Goal: Task Accomplishment & Management: Manage account settings

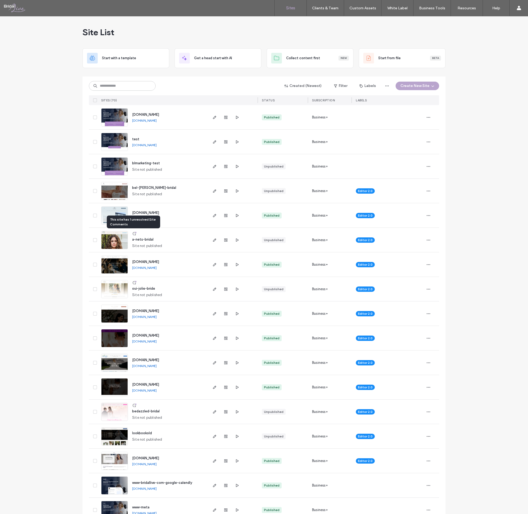
click at [132, 233] on icon at bounding box center [134, 234] width 4 height 4
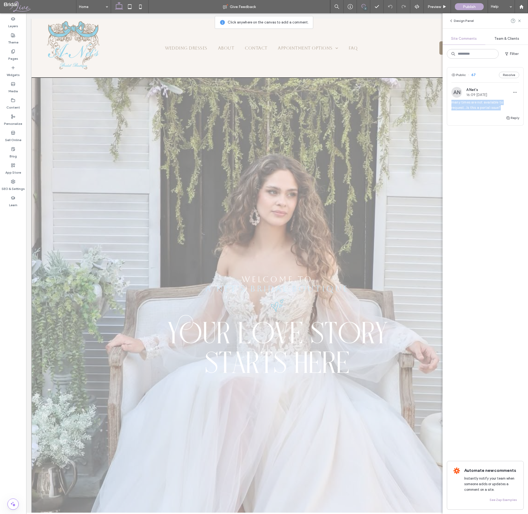
drag, startPoint x: 500, startPoint y: 108, endPoint x: 450, endPoint y: 102, distance: 50.2
click at [450, 102] on div "AN A Net's 16:09 Sep 12 2025 many times are not available to request...Is this …" at bounding box center [485, 101] width 76 height 28
copy span "many times are not available to request...Is this a portal issue?"
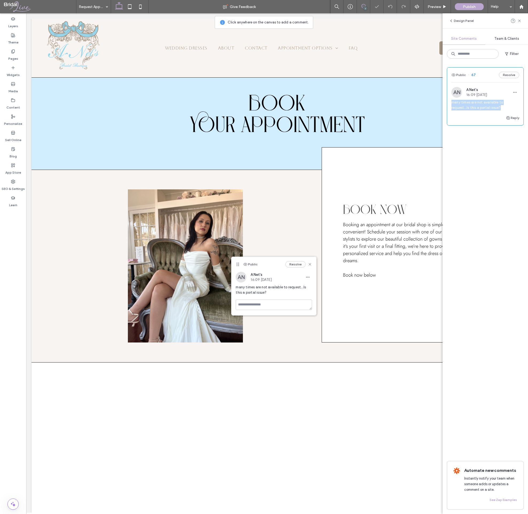
scroll to position [241, 0]
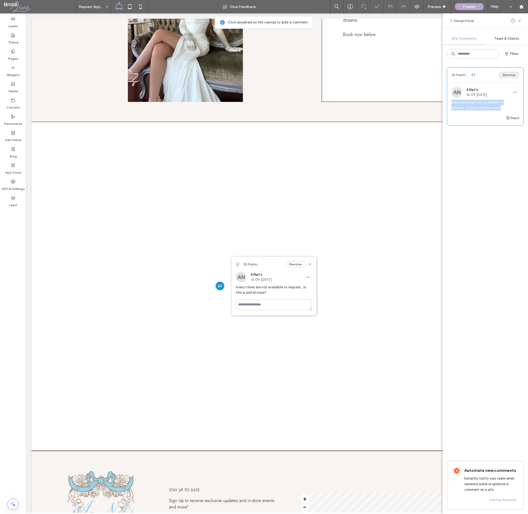
click at [509, 74] on button "Resolve" at bounding box center [508, 75] width 20 height 6
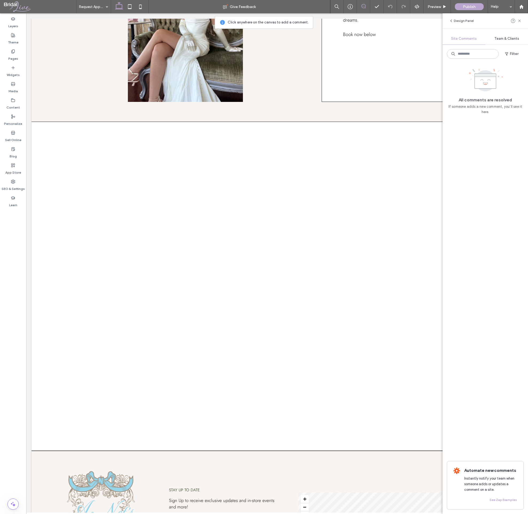
scroll to position [0, 0]
click at [17, 55] on label "Pages" at bounding box center [13, 57] width 10 height 7
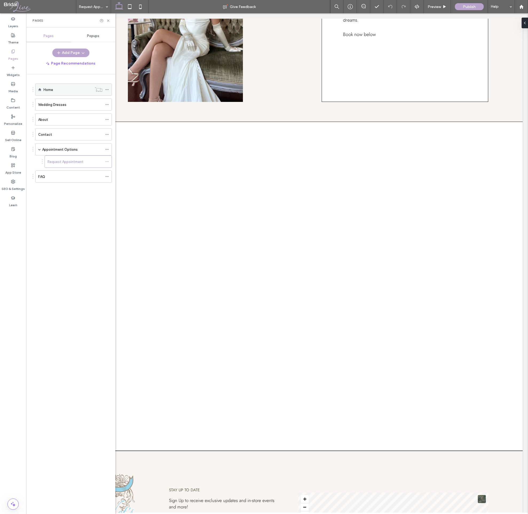
click at [59, 91] on div "Home" at bounding box center [67, 90] width 49 height 6
click at [107, 20] on use at bounding box center [108, 20] width 2 height 2
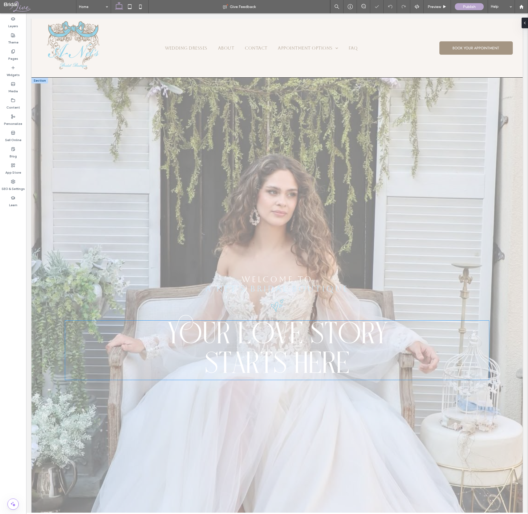
click at [249, 341] on span "yOUR LOVE STORY" at bounding box center [277, 336] width 221 height 30
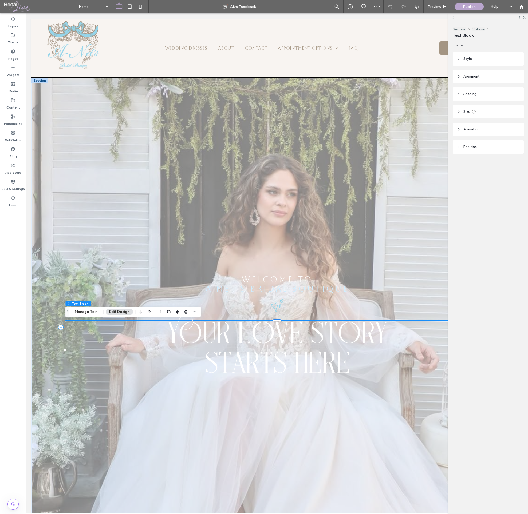
click at [249, 341] on div "yOUR LOVE STORY STARTS HERE" at bounding box center [276, 350] width 423 height 59
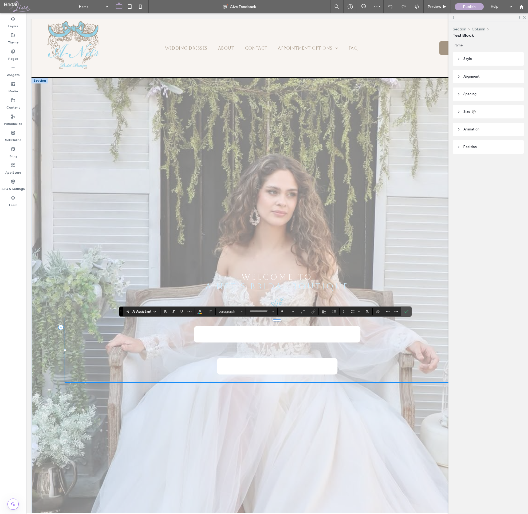
type input "**********"
type input "***"
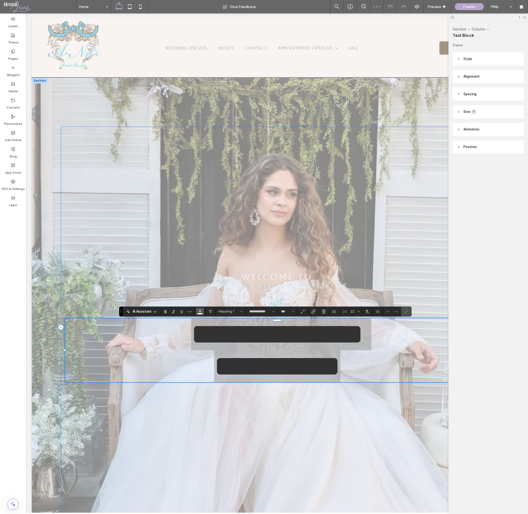
click at [199, 313] on icon "Color" at bounding box center [200, 311] width 4 height 4
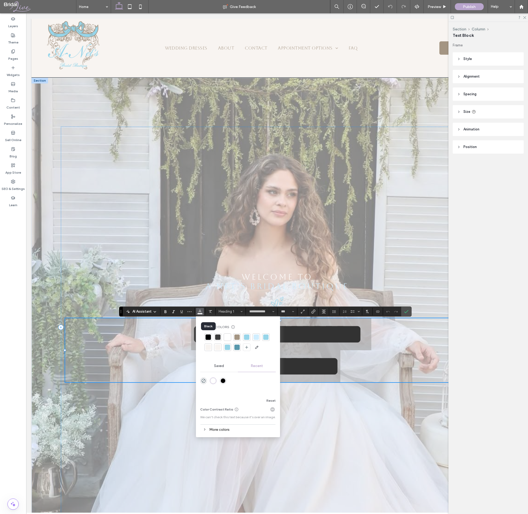
click at [208, 336] on div at bounding box center [207, 336] width 5 height 5
click at [405, 312] on icon "Confirm" at bounding box center [406, 311] width 4 height 4
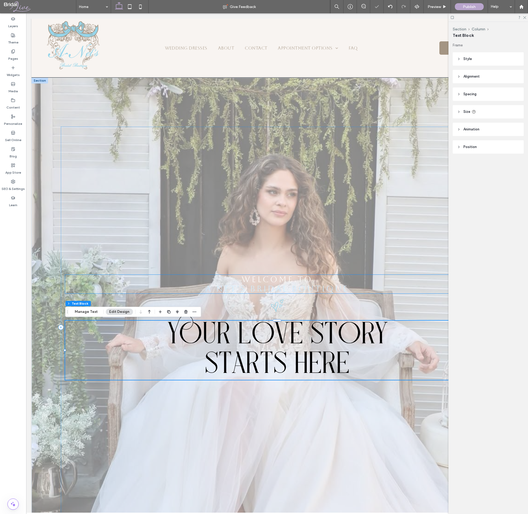
click at [293, 289] on span "A NET'S BRIDAL BOUTIQUE" at bounding box center [276, 288] width 143 height 9
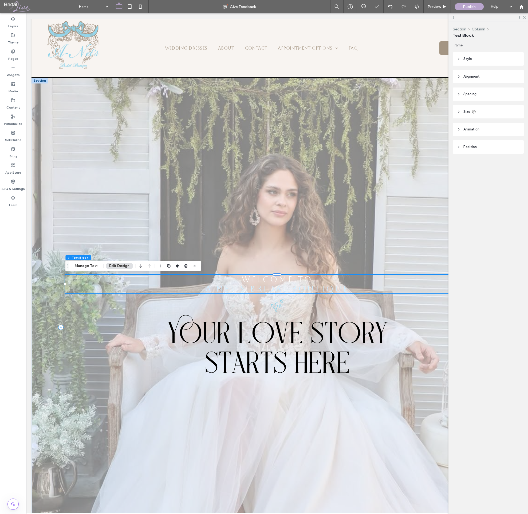
click at [293, 289] on div "Welcome to A NET'S BRIDAL BOUTIQUE" at bounding box center [276, 284] width 423 height 19
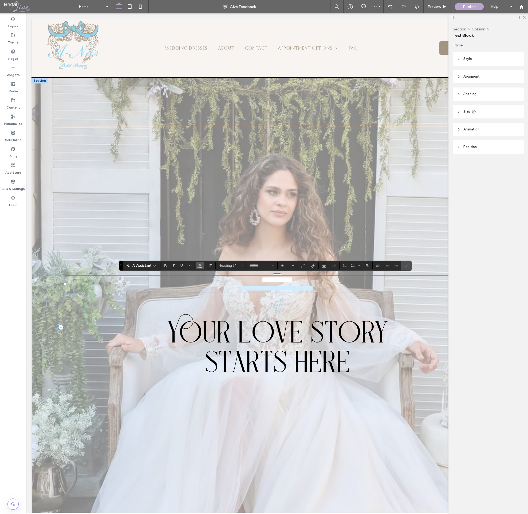
click at [199, 267] on icon "Color" at bounding box center [200, 265] width 4 height 4
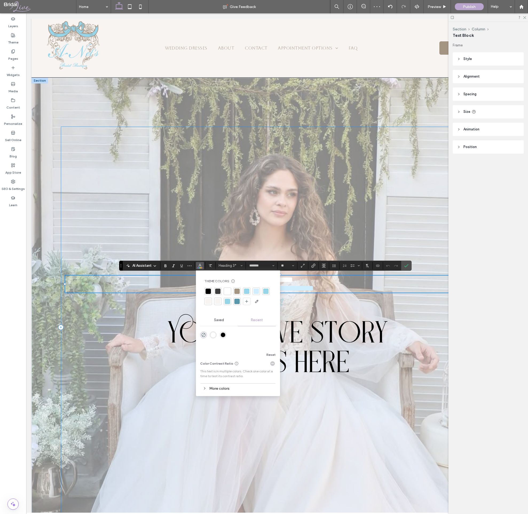
click at [207, 291] on div at bounding box center [207, 291] width 5 height 5
drag, startPoint x: 407, startPoint y: 266, endPoint x: 373, endPoint y: 218, distance: 58.7
click at [407, 266] on icon "Confirm" at bounding box center [406, 266] width 4 height 4
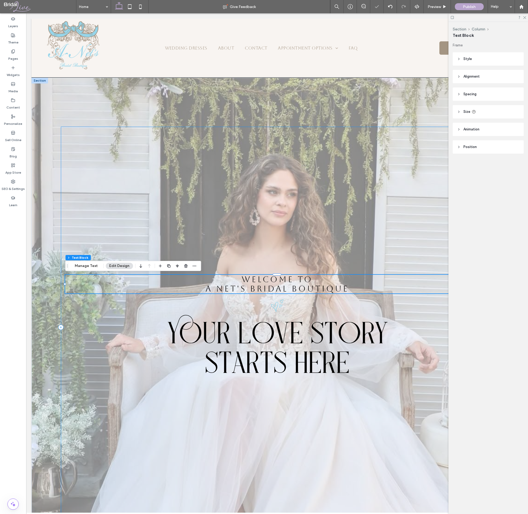
click at [399, 231] on div "Welcome to A NET'S BRIDAL BOUTIQUE Three black hearts. yOUR LOVE STORY STARTS H…" at bounding box center [277, 327] width 432 height 401
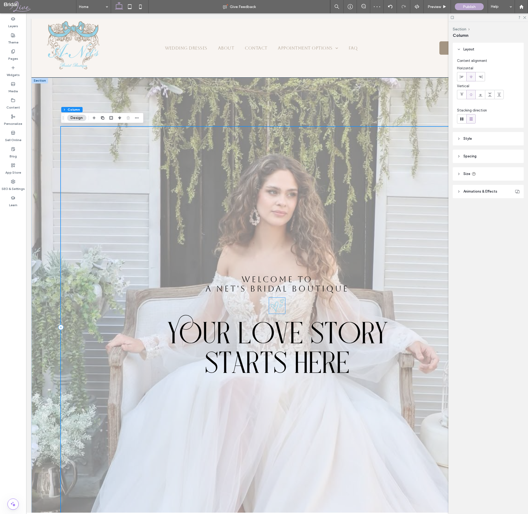
click at [278, 306] on icon "Three black hearts." at bounding box center [276, 305] width 17 height 17
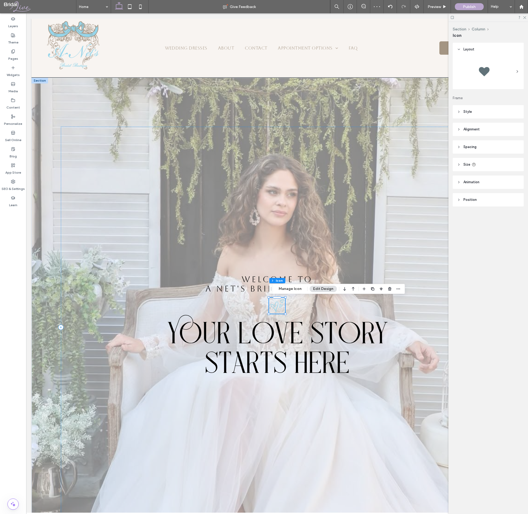
click at [278, 306] on icon "Three black hearts." at bounding box center [276, 305] width 17 height 17
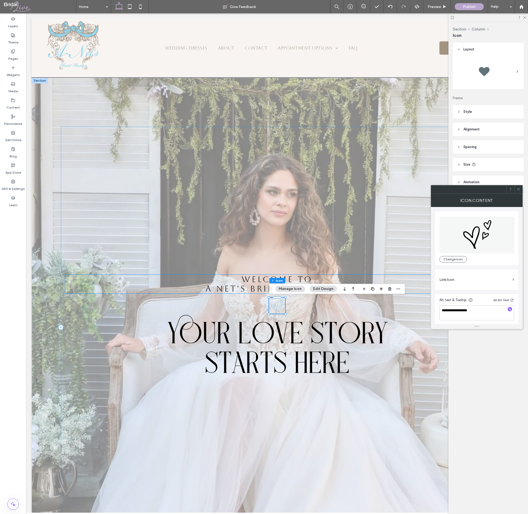
click at [509, 108] on header "Style" at bounding box center [487, 111] width 71 height 13
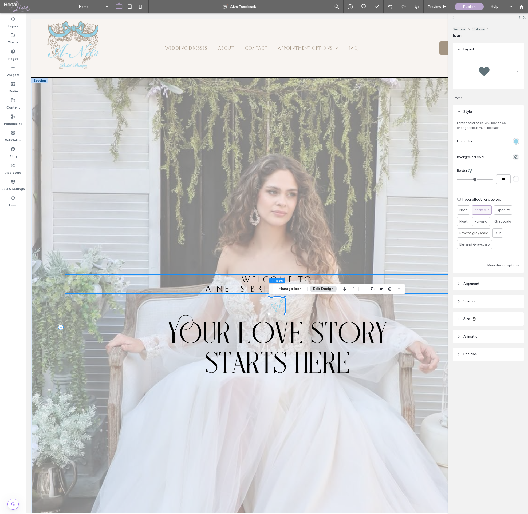
click at [516, 144] on div "rgb(151, 213, 234)" at bounding box center [515, 141] width 7 height 7
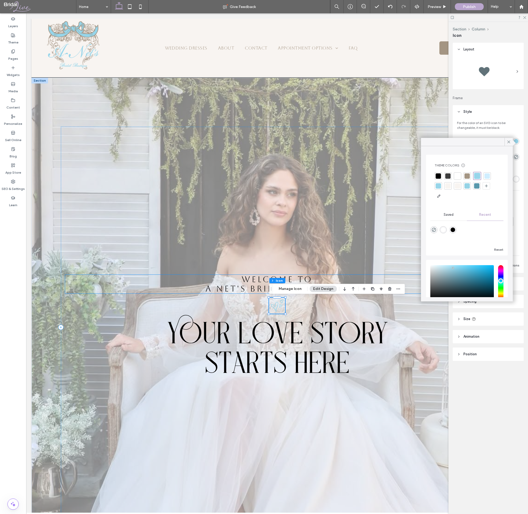
click at [477, 186] on div at bounding box center [476, 185] width 5 height 5
click at [243, 290] on span "A NET'S BRIDAL BOUTIQUE" at bounding box center [276, 288] width 143 height 9
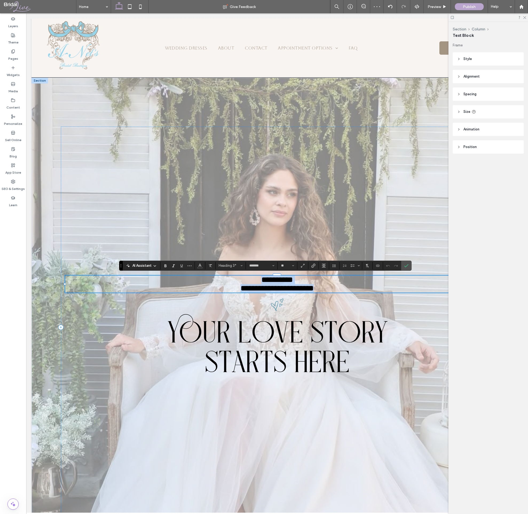
click at [267, 290] on span "**********" at bounding box center [276, 288] width 73 height 8
click at [199, 266] on use "Color" at bounding box center [199, 265] width 3 height 3
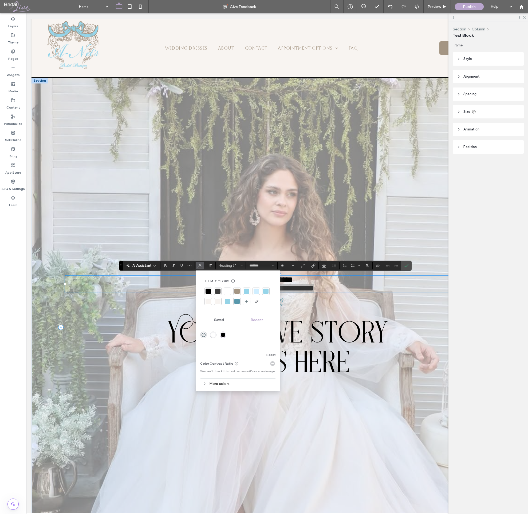
drag, startPoint x: 267, startPoint y: 291, endPoint x: 334, endPoint y: 256, distance: 75.7
click at [267, 291] on div at bounding box center [265, 291] width 5 height 5
drag, startPoint x: 237, startPoint y: 300, endPoint x: 276, endPoint y: 287, distance: 40.9
click at [237, 300] on div at bounding box center [236, 301] width 5 height 5
click at [405, 267] on label "Confirm" at bounding box center [406, 266] width 8 height 10
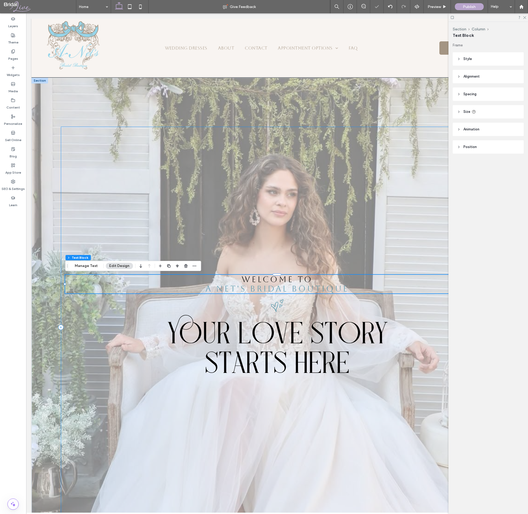
click at [399, 230] on div "Welcome to A NET'S BRIDAL BOUTIQUE Three black hearts. yOUR LOVE STORY STARTS H…" at bounding box center [277, 327] width 432 height 401
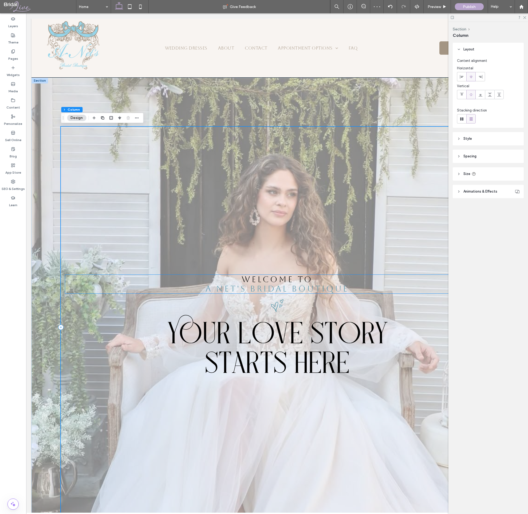
click at [314, 290] on span "A NET'S BRIDAL BOUTIQUE" at bounding box center [276, 288] width 143 height 9
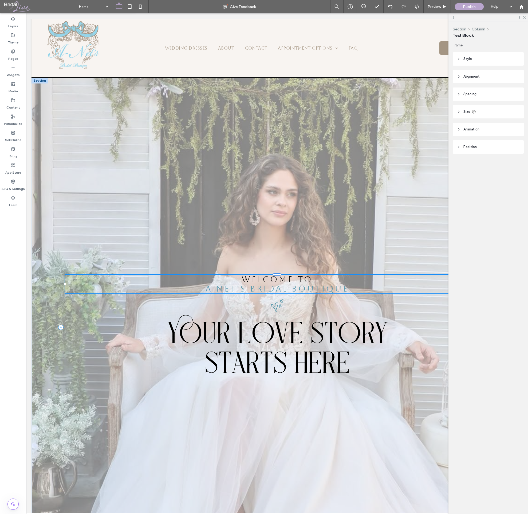
click at [314, 290] on div "Welcome to A NET'S BRIDAL BOUTIQUE" at bounding box center [276, 284] width 423 height 19
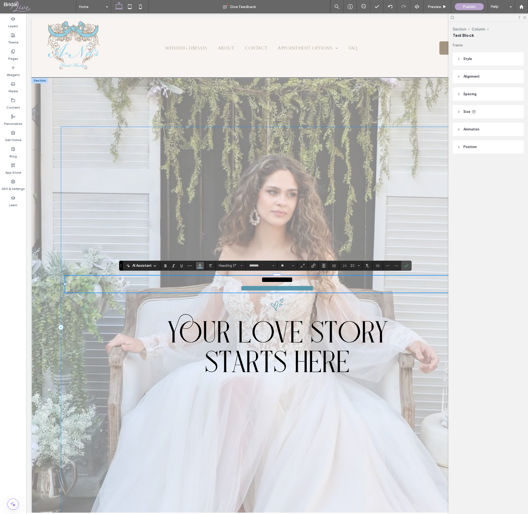
click at [202, 266] on button "Color" at bounding box center [200, 265] width 8 height 7
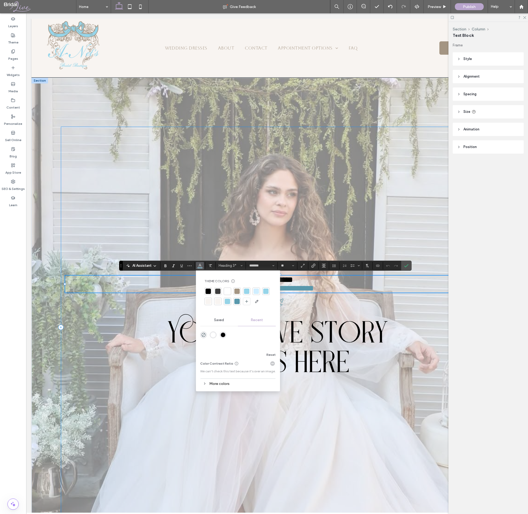
drag, startPoint x: 208, startPoint y: 290, endPoint x: 385, endPoint y: 270, distance: 178.3
click at [208, 290] on div at bounding box center [207, 291] width 5 height 5
click at [405, 266] on use "Confirm" at bounding box center [406, 265] width 4 height 3
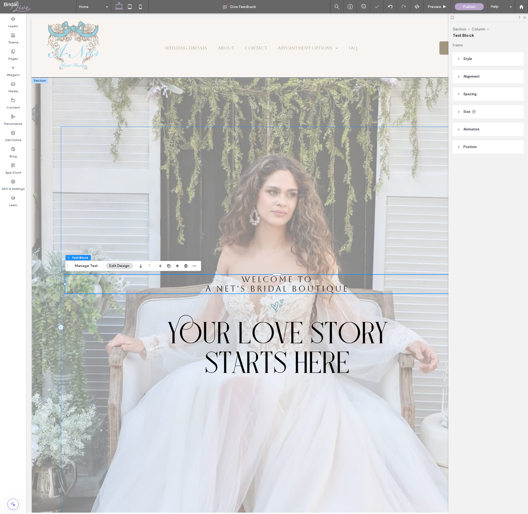
click at [433, 256] on div "Welcome to A NET'S BRIDAL BOUTIQUE Three black hearts. yOUR LOVE STORY STARTS H…" at bounding box center [277, 327] width 432 height 401
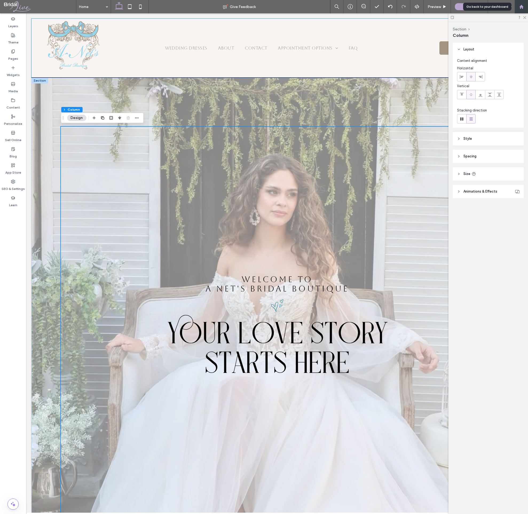
click at [522, 7] on use at bounding box center [521, 7] width 4 height 4
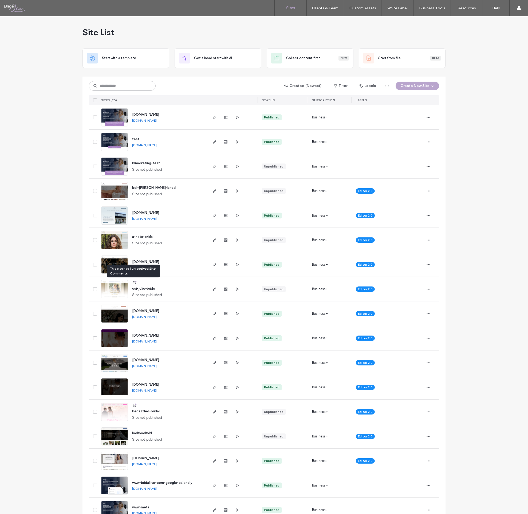
click at [133, 283] on icon at bounding box center [134, 283] width 4 height 4
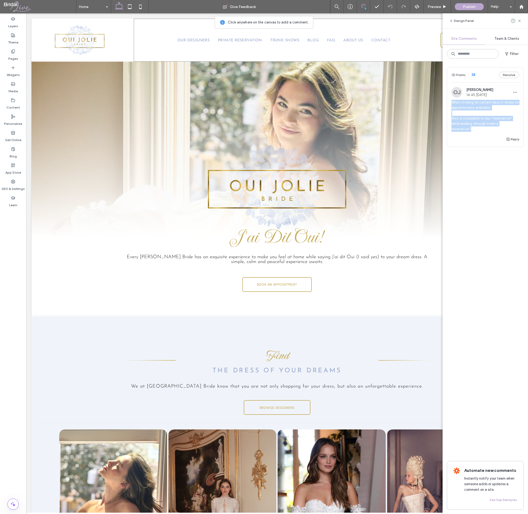
drag, startPoint x: 484, startPoint y: 130, endPoint x: 447, endPoint y: 102, distance: 46.6
click at [447, 102] on div "OJ Oui Jolie 14:45 Sep 10 2025 When clicking on certain days it shows no appoin…" at bounding box center [485, 111] width 76 height 49
copy span "When clicking on certain days it shows no appointments available. Also, is it p…"
click at [510, 74] on div at bounding box center [264, 257] width 528 height 514
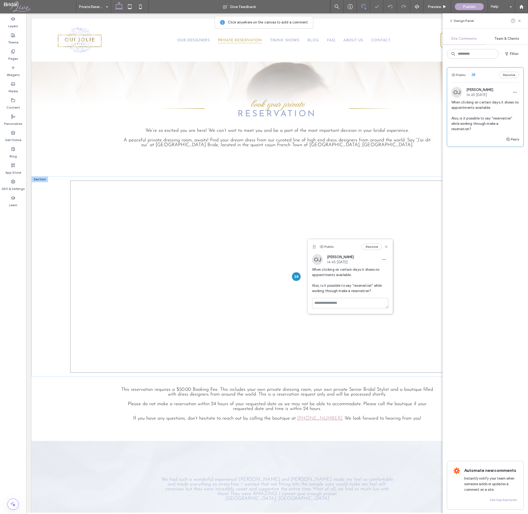
scroll to position [131, 0]
drag, startPoint x: 508, startPoint y: 74, endPoint x: 510, endPoint y: 78, distance: 4.4
click at [508, 74] on button "Resolve" at bounding box center [508, 75] width 20 height 6
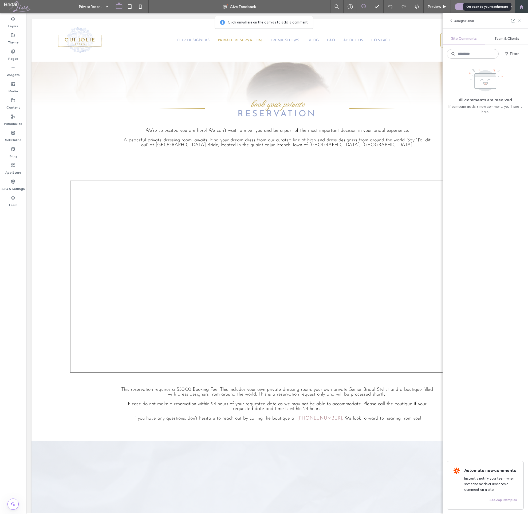
click at [522, 7] on use at bounding box center [521, 7] width 4 height 4
